Goal: Communication & Community: Answer question/provide support

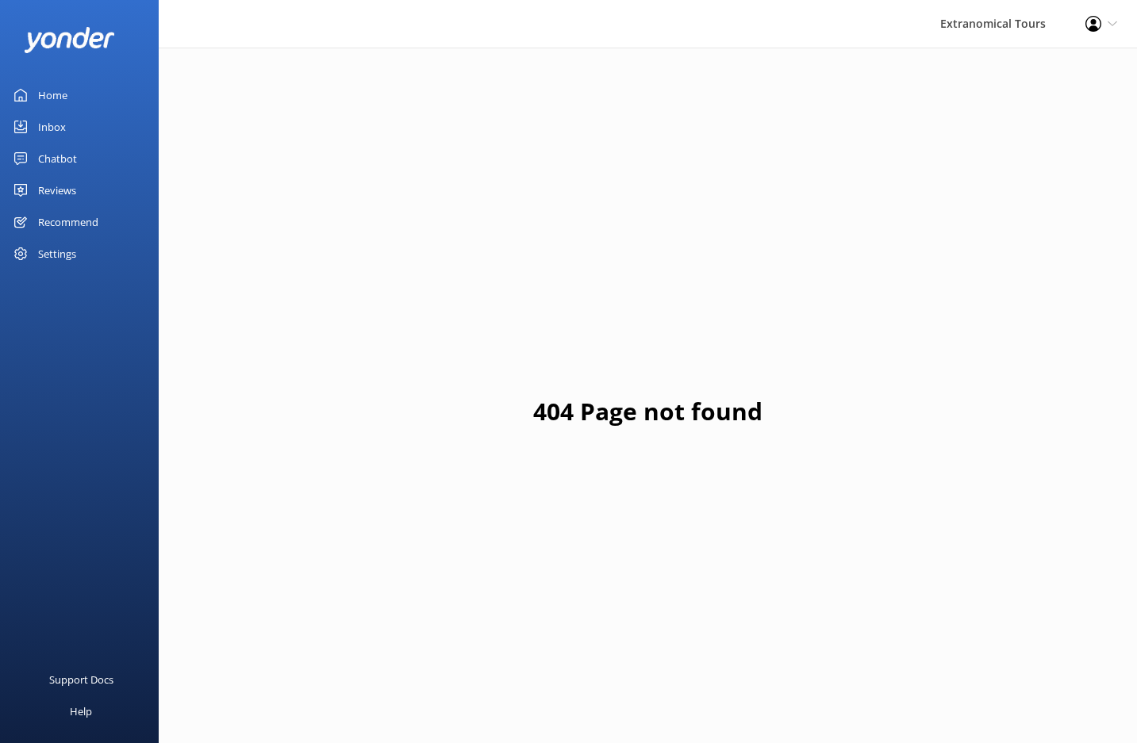
click at [61, 118] on div "Inbox" at bounding box center [52, 127] width 28 height 32
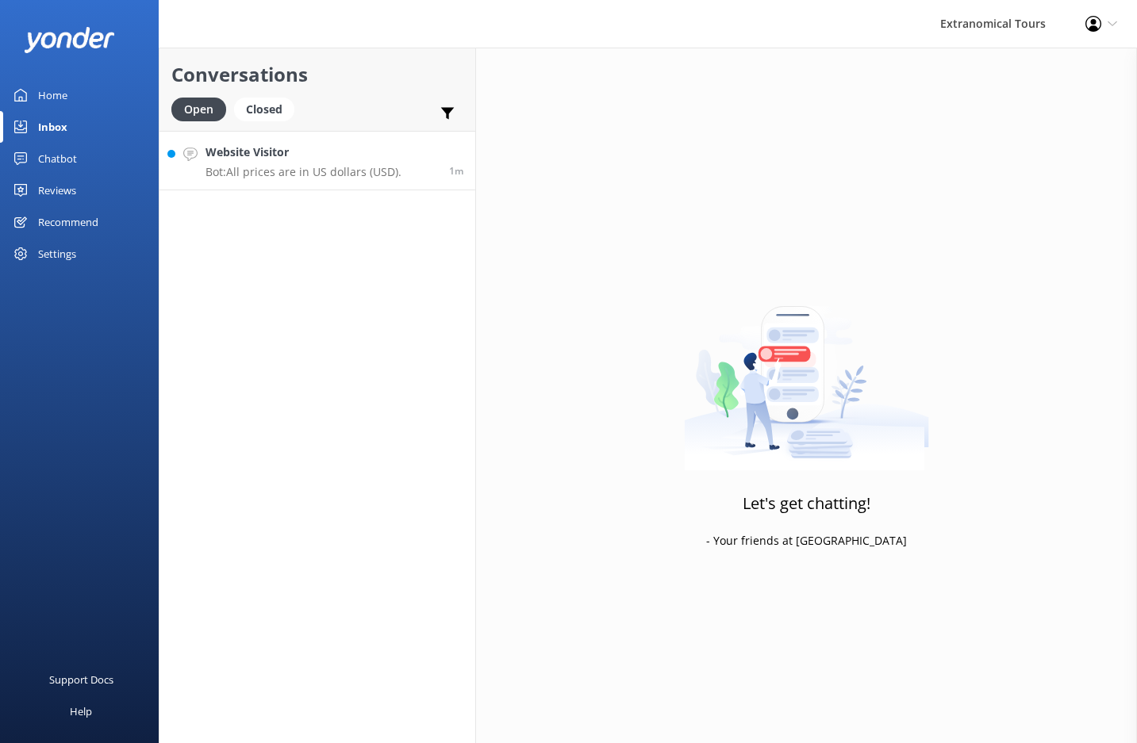
click at [310, 156] on h4 "Website Visitor" at bounding box center [303, 152] width 196 height 17
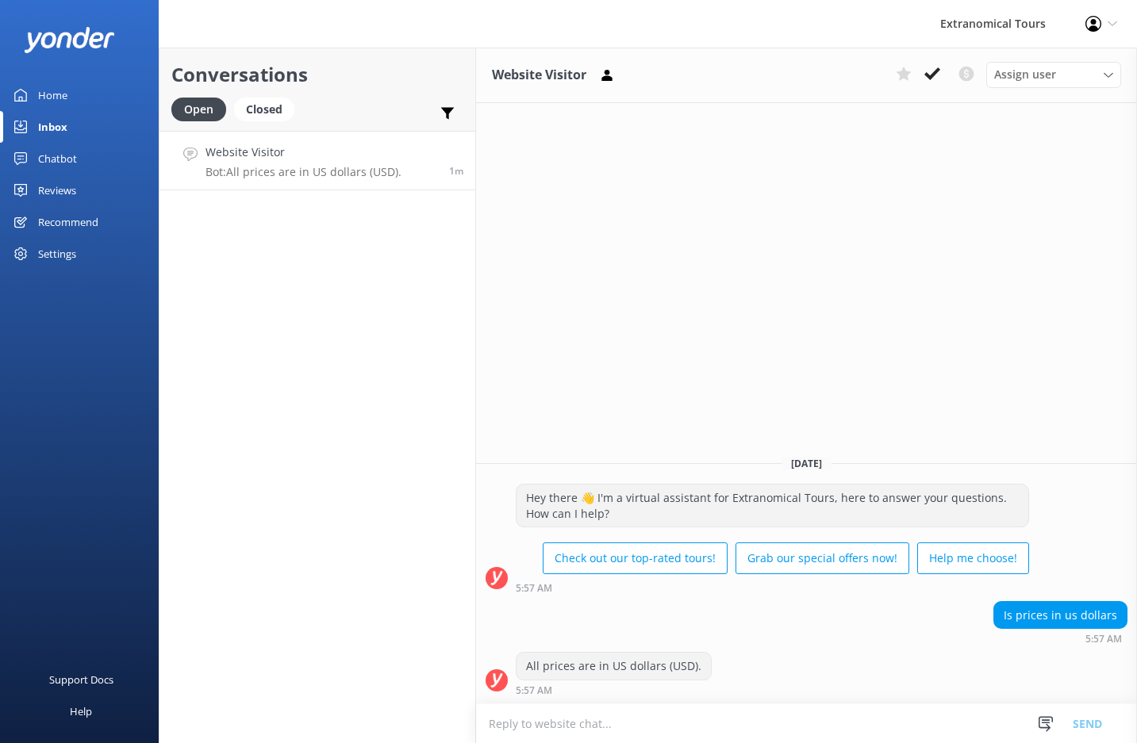
click at [707, 731] on textarea at bounding box center [806, 723] width 661 height 39
type textarea "Hi! May I know which tour are you interested in?"
click at [1094, 720] on button "Send" at bounding box center [1086, 724] width 59 height 40
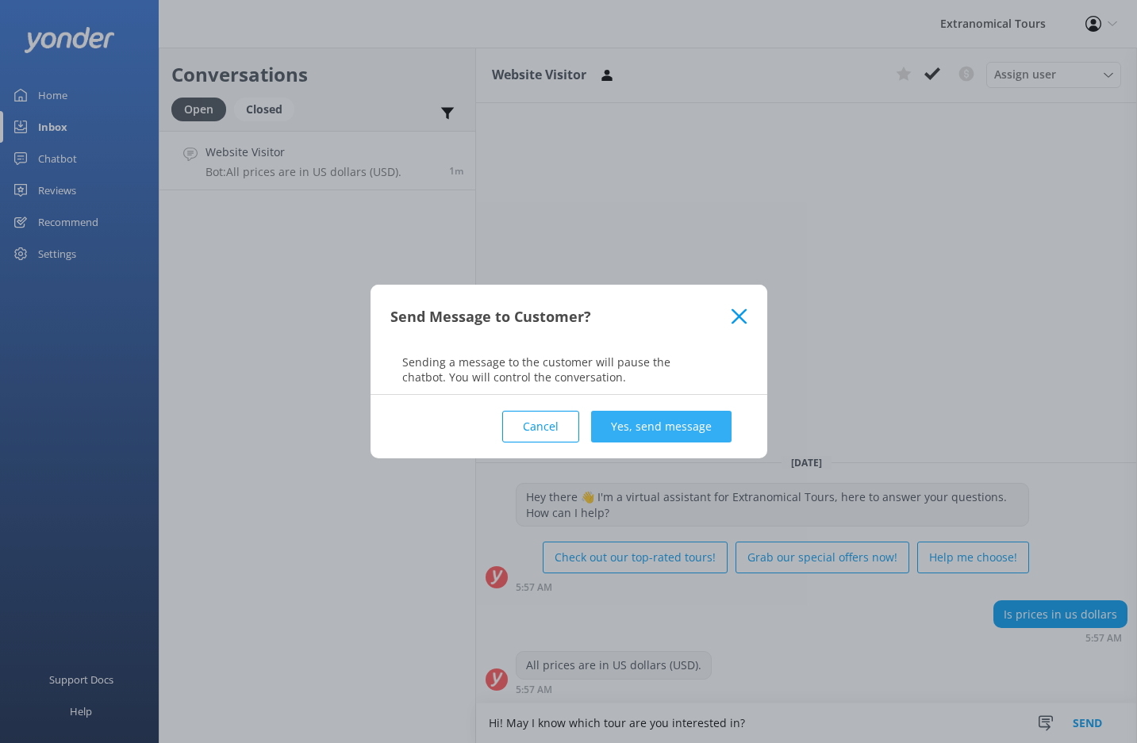
click at [657, 430] on button "Yes, send message" at bounding box center [661, 427] width 140 height 32
